Goal: Transaction & Acquisition: Purchase product/service

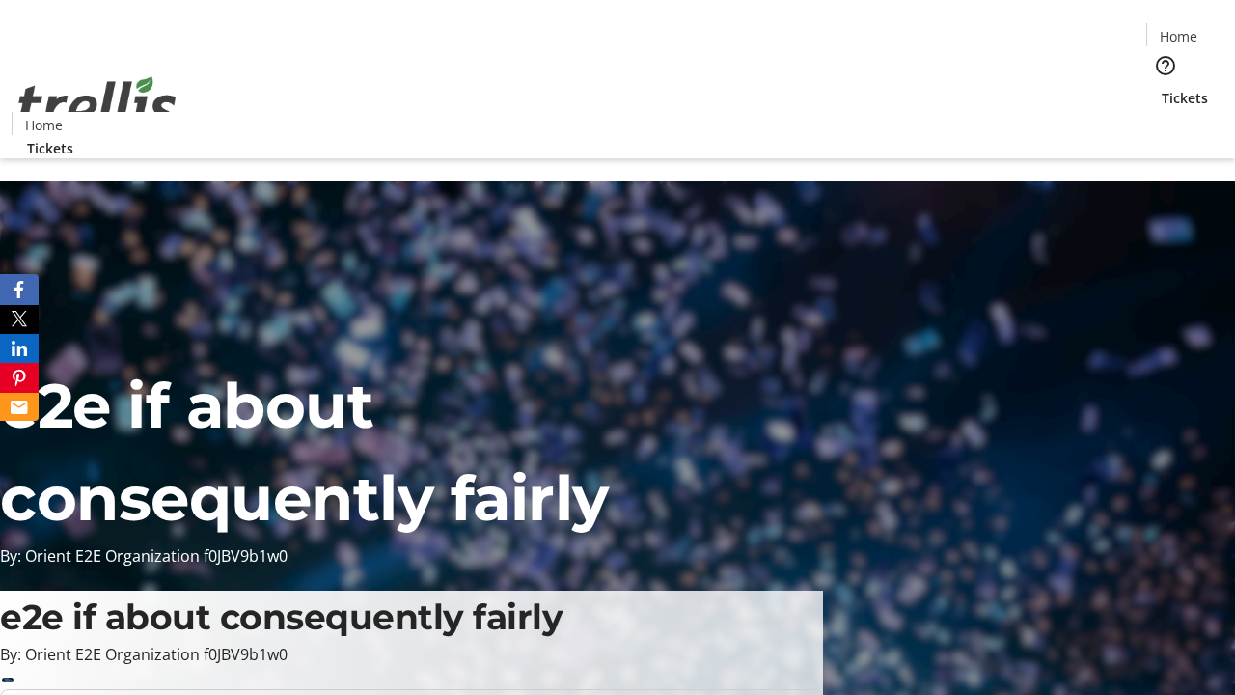
click at [1162, 88] on span "Tickets" at bounding box center [1185, 98] width 46 height 20
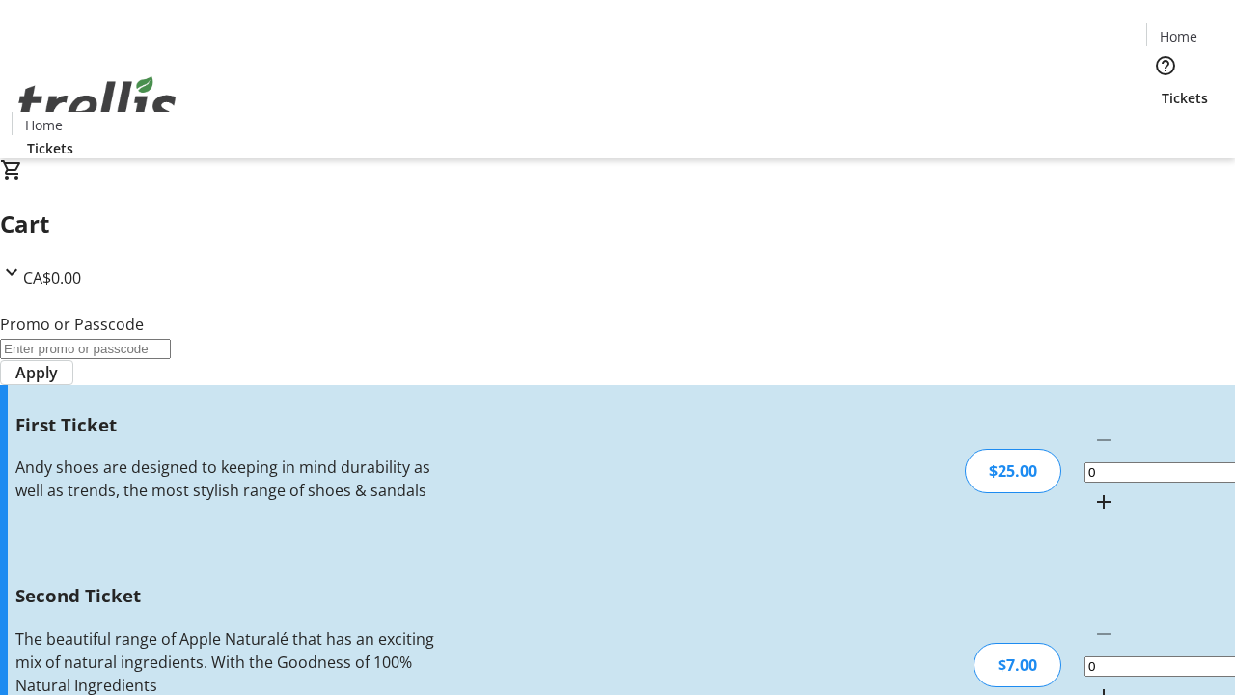
click at [1092, 490] on mat-icon "Increment by one" at bounding box center [1103, 501] width 23 height 23
type input "1"
click at [1092, 684] on mat-icon "Increment by one" at bounding box center [1103, 695] width 23 height 23
type input "2"
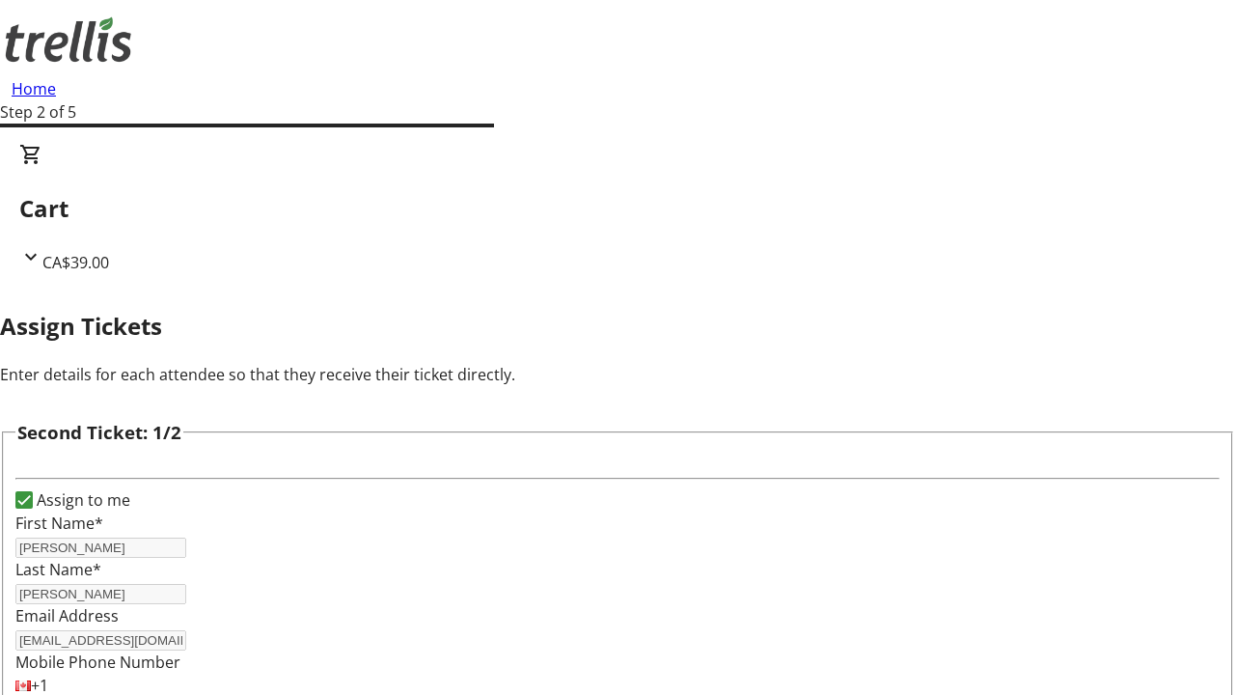
type input "[PERSON_NAME]"
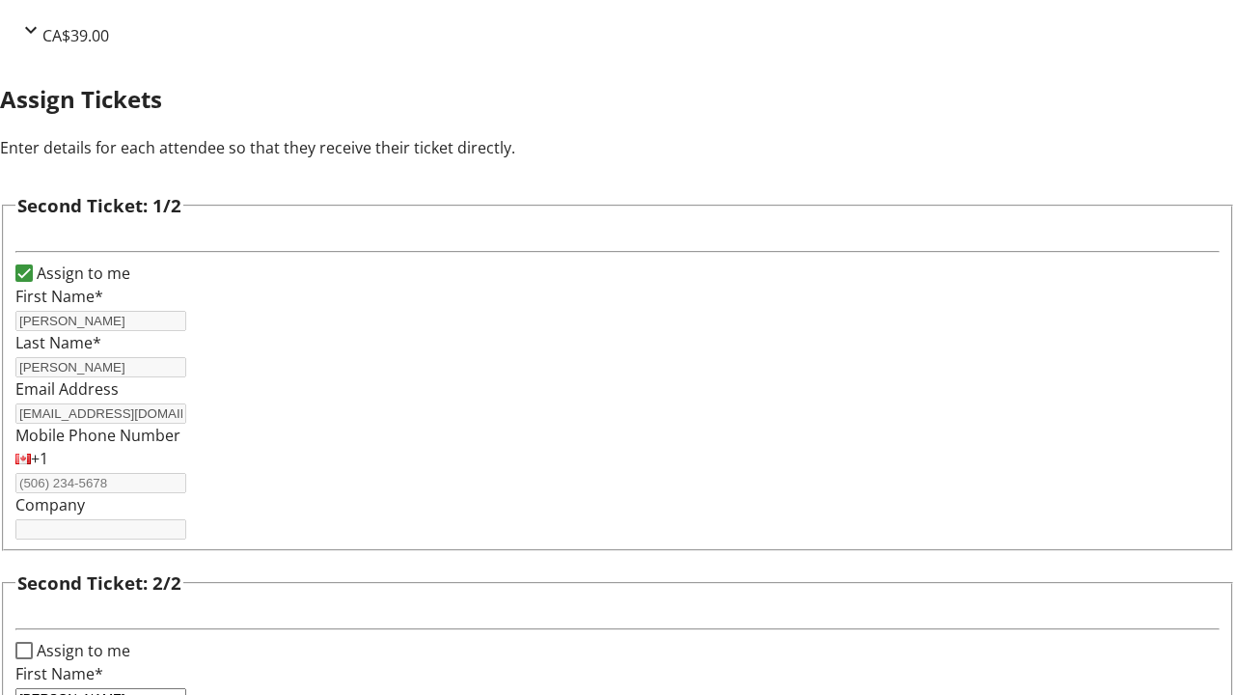
type input "[PERSON_NAME]"
type input "[PERSON_NAME][EMAIL_ADDRESS][DOMAIN_NAME]"
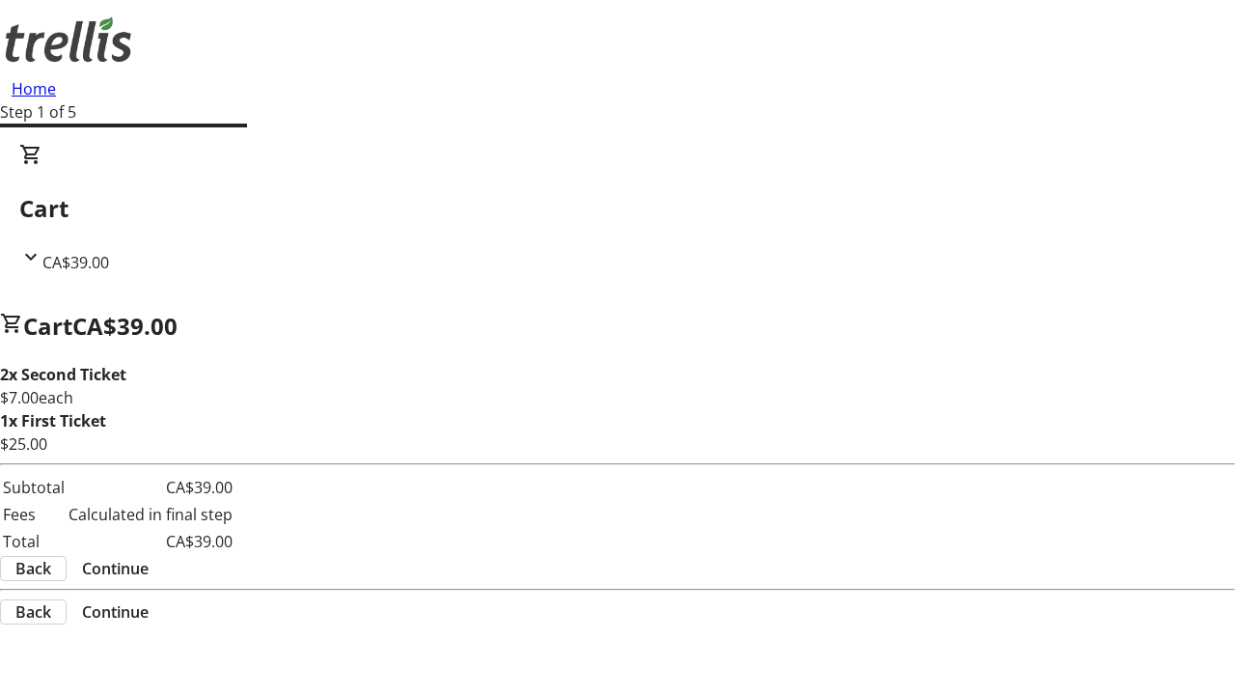
click at [149, 571] on span "Continue" at bounding box center [115, 568] width 67 height 23
